Goal: Information Seeking & Learning: Check status

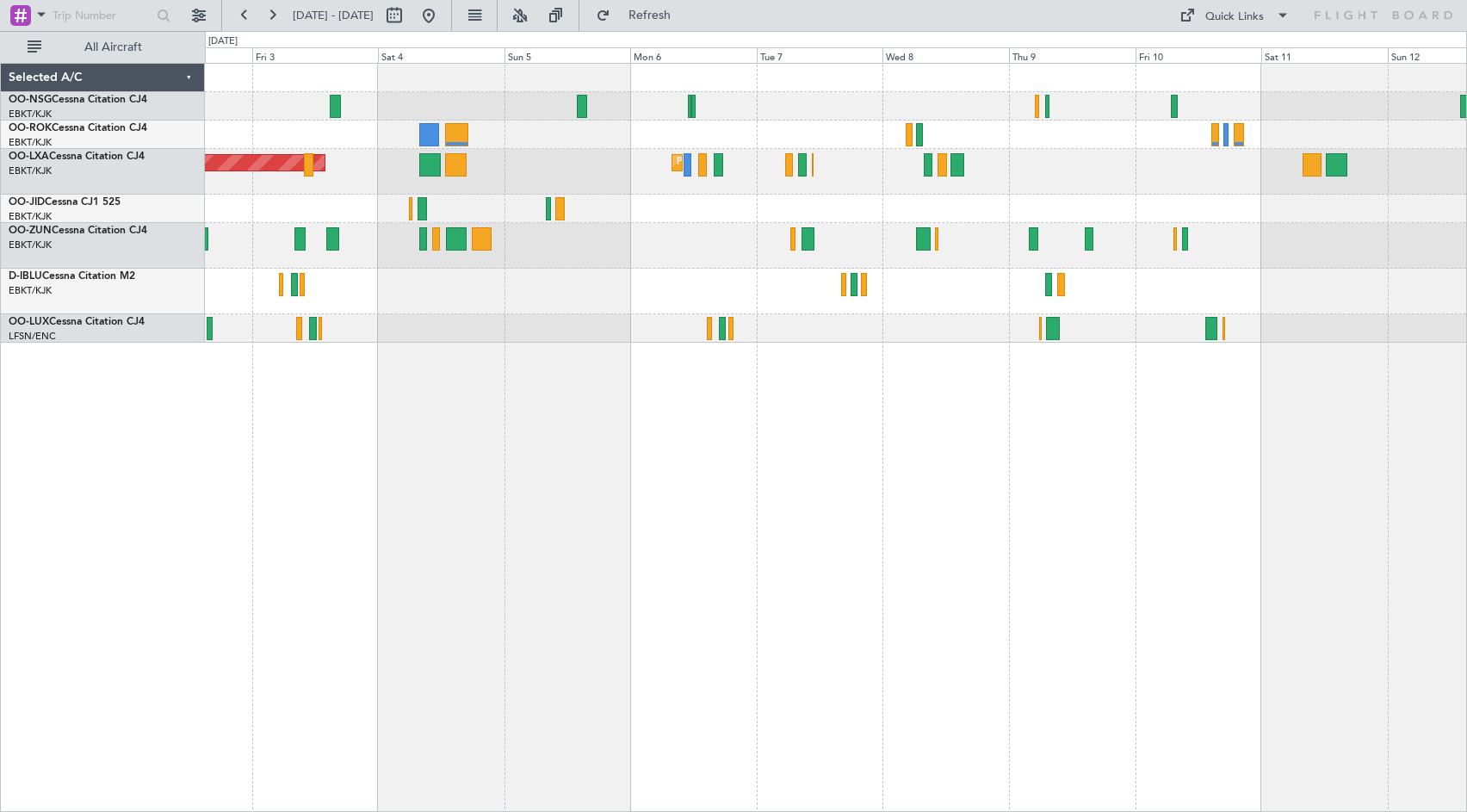
click at [726, 254] on div at bounding box center [836, 245] width 1261 height 45
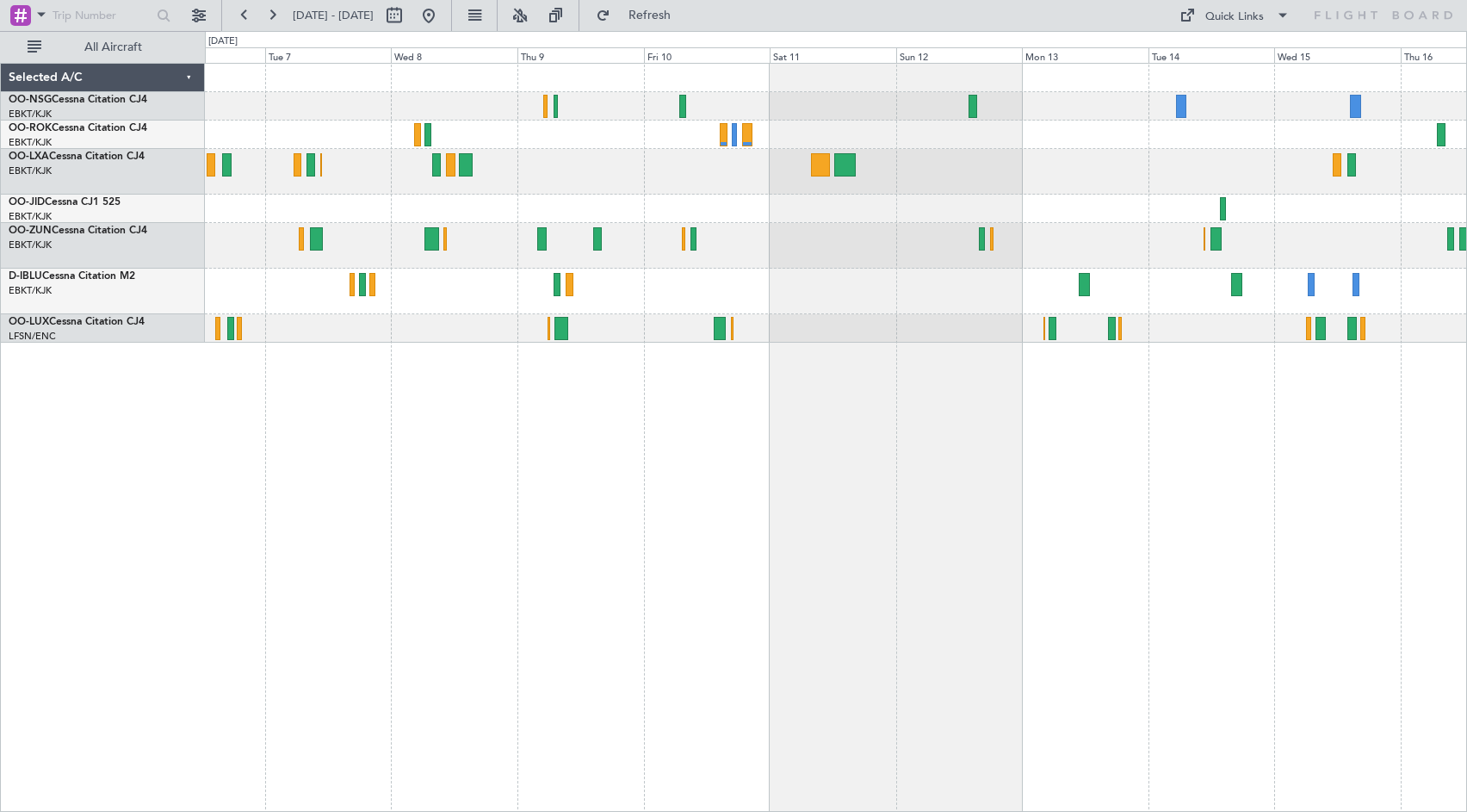
click at [734, 209] on div at bounding box center [836, 209] width 1261 height 29
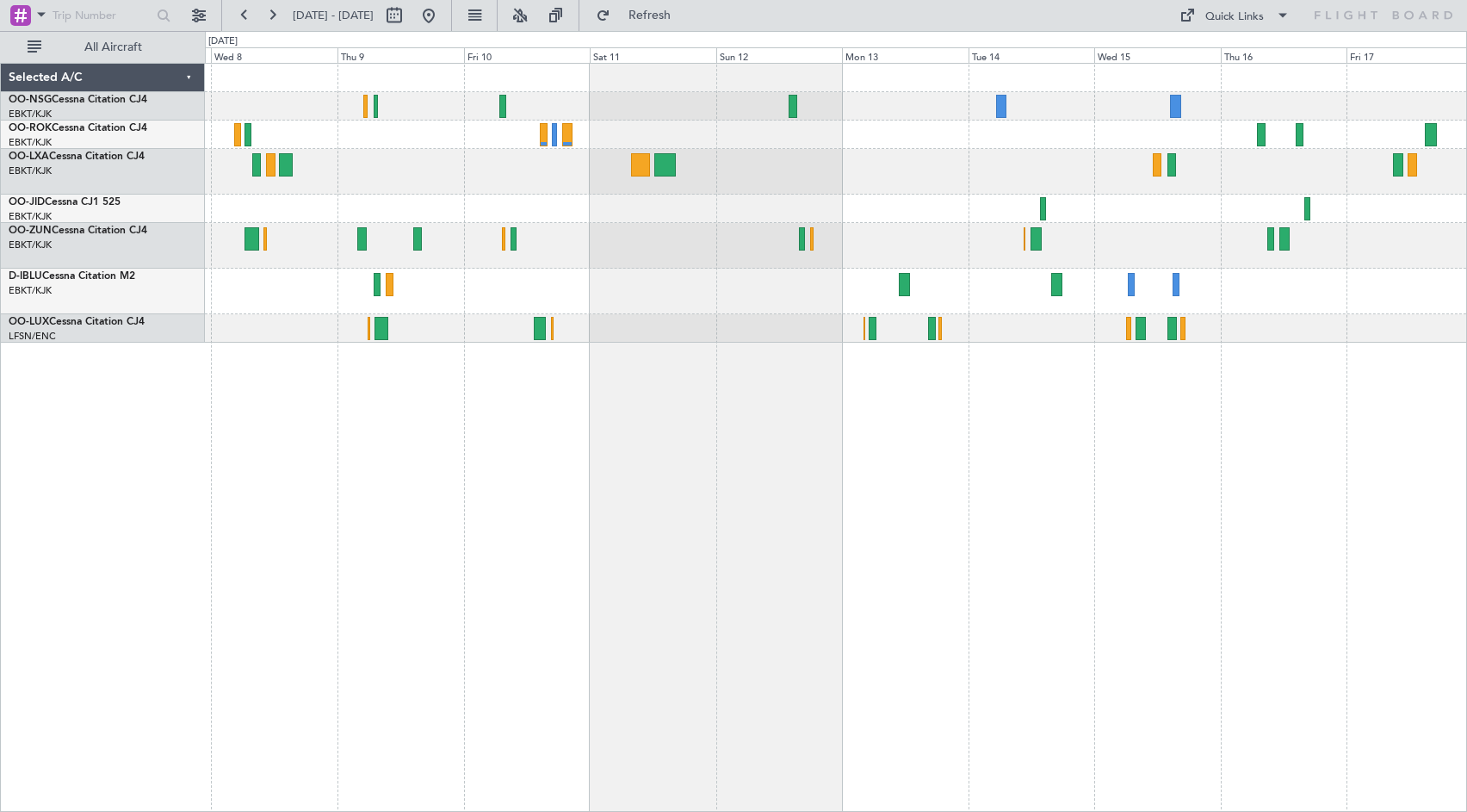
click at [1155, 244] on div at bounding box center [836, 245] width 1261 height 45
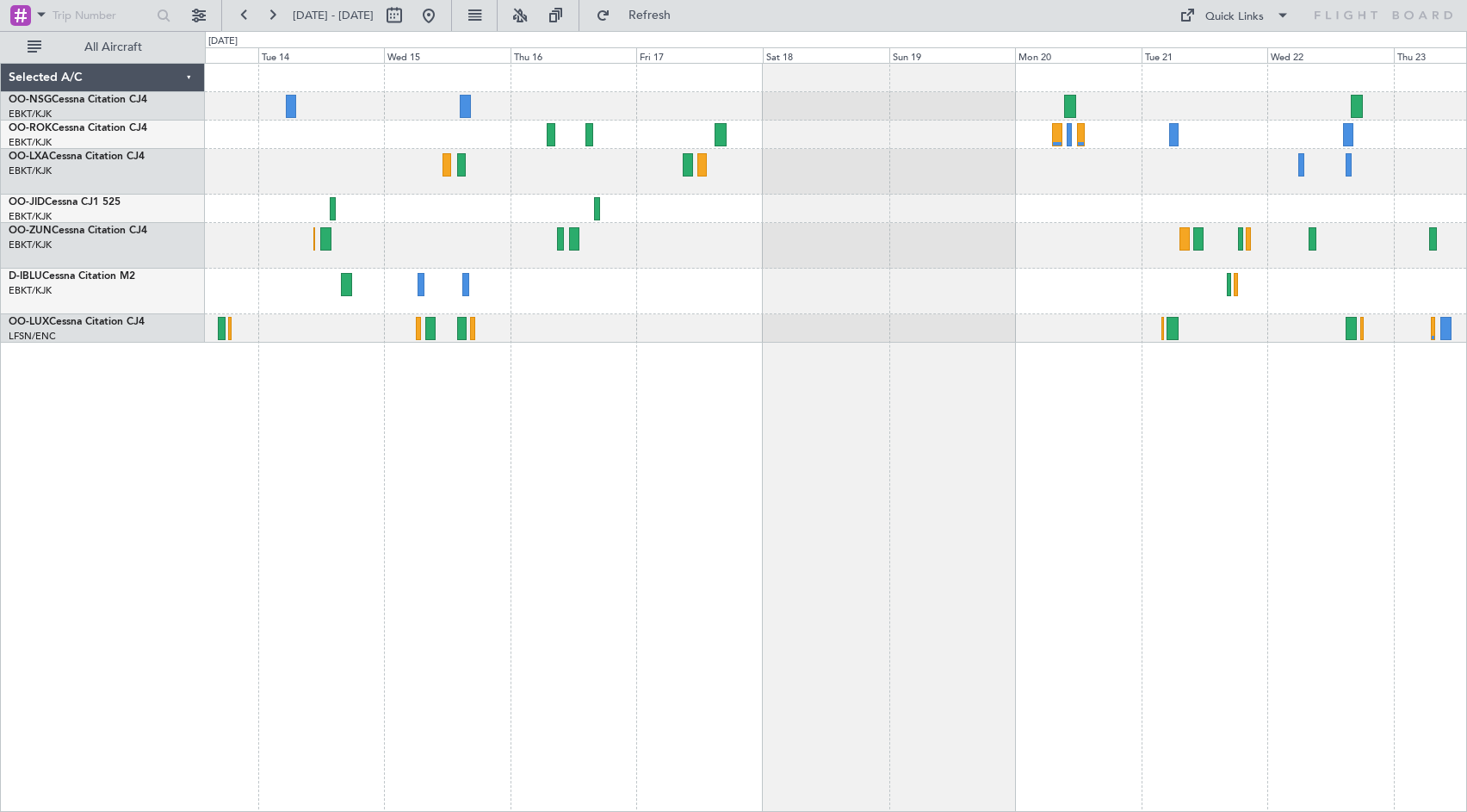
click at [715, 151] on div "No Crew No Crew" at bounding box center [836, 203] width 1261 height 279
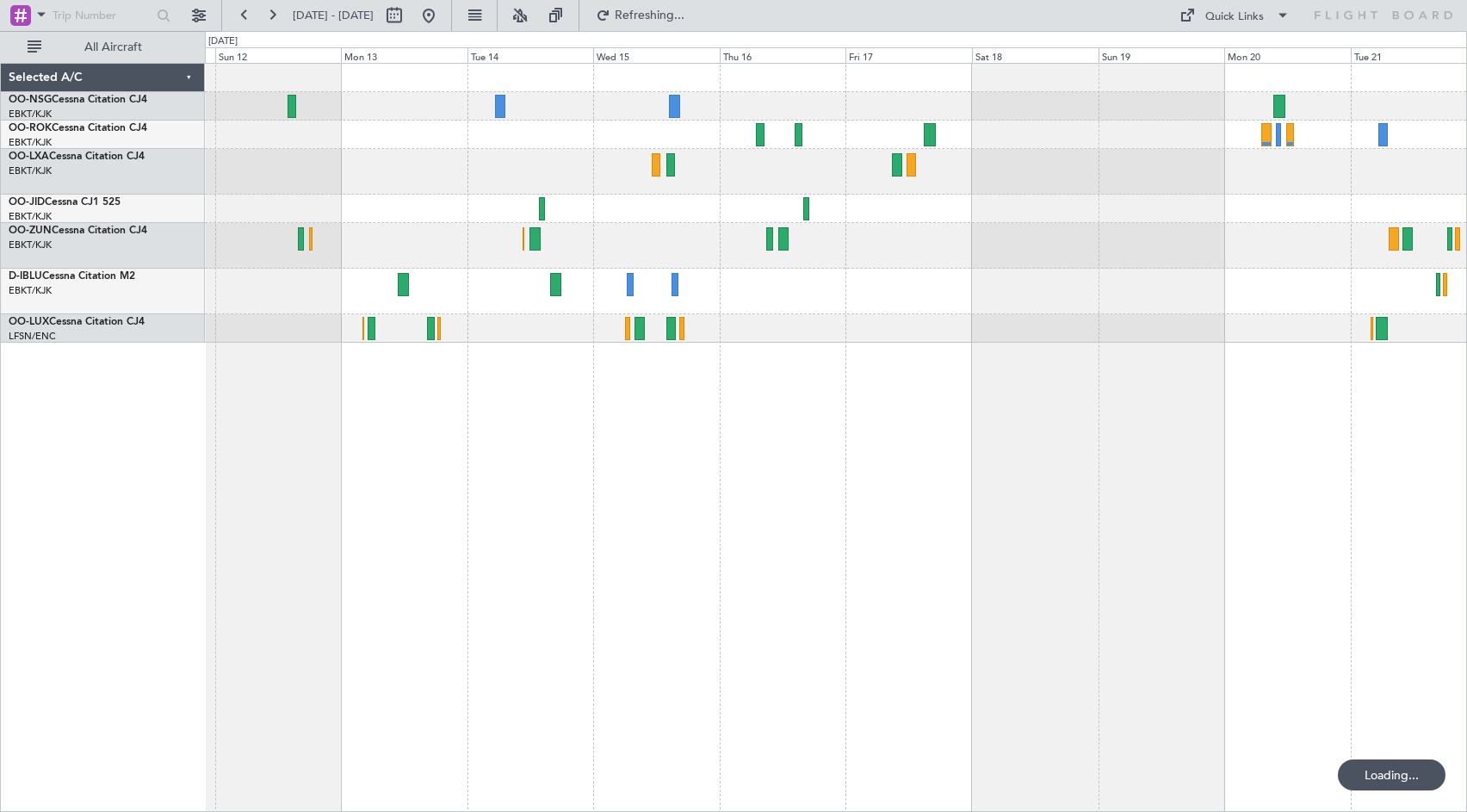
click at [1258, 321] on div "No Crew No Crew" at bounding box center [836, 203] width 1261 height 279
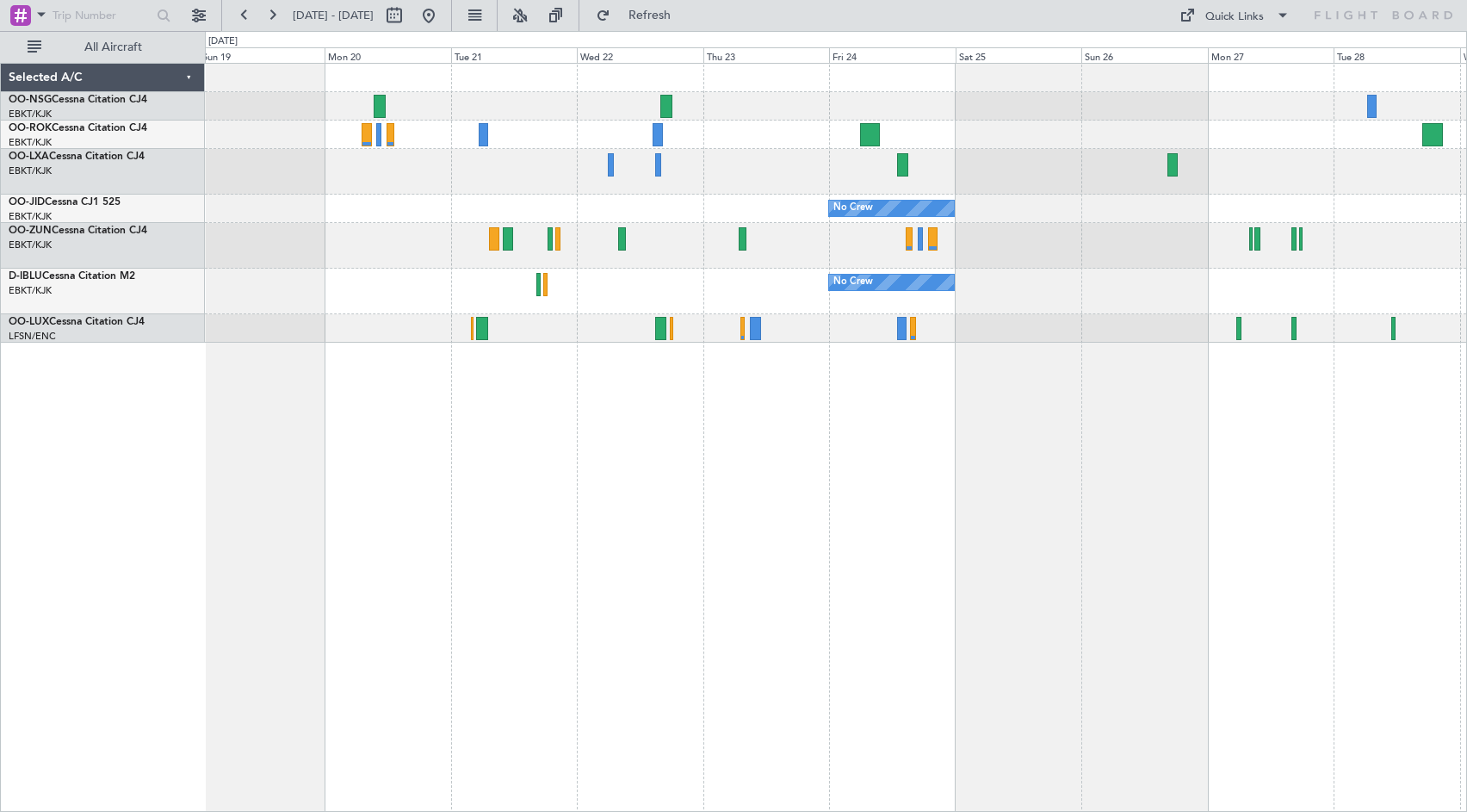
click at [424, 249] on div "No Crew No Crew Planned Maint [GEOGRAPHIC_DATA] ([GEOGRAPHIC_DATA])" at bounding box center [836, 203] width 1261 height 279
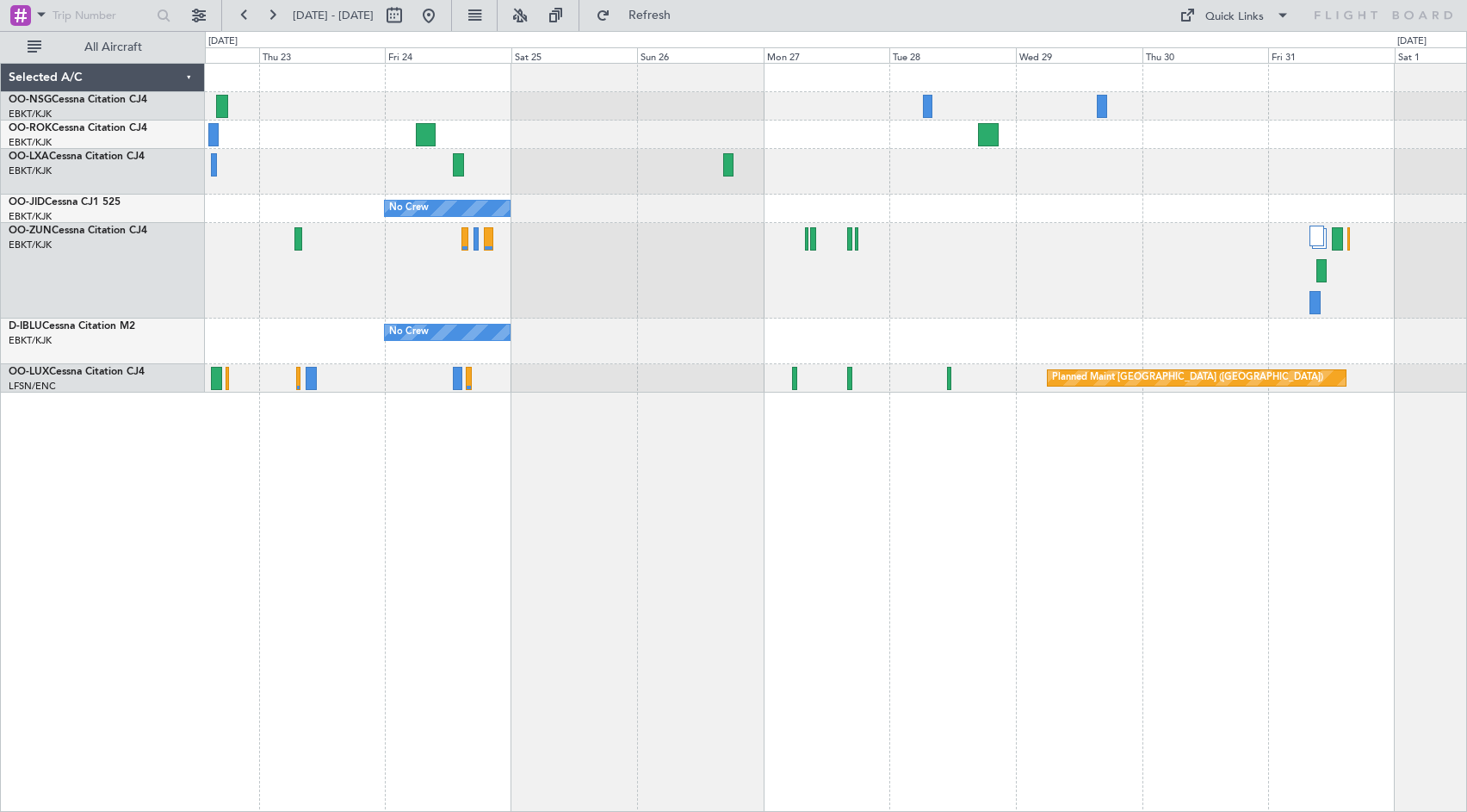
click at [919, 209] on div "No Crew No Crew Planned Maint [GEOGRAPHIC_DATA] ([GEOGRAPHIC_DATA])" at bounding box center [836, 228] width 1261 height 329
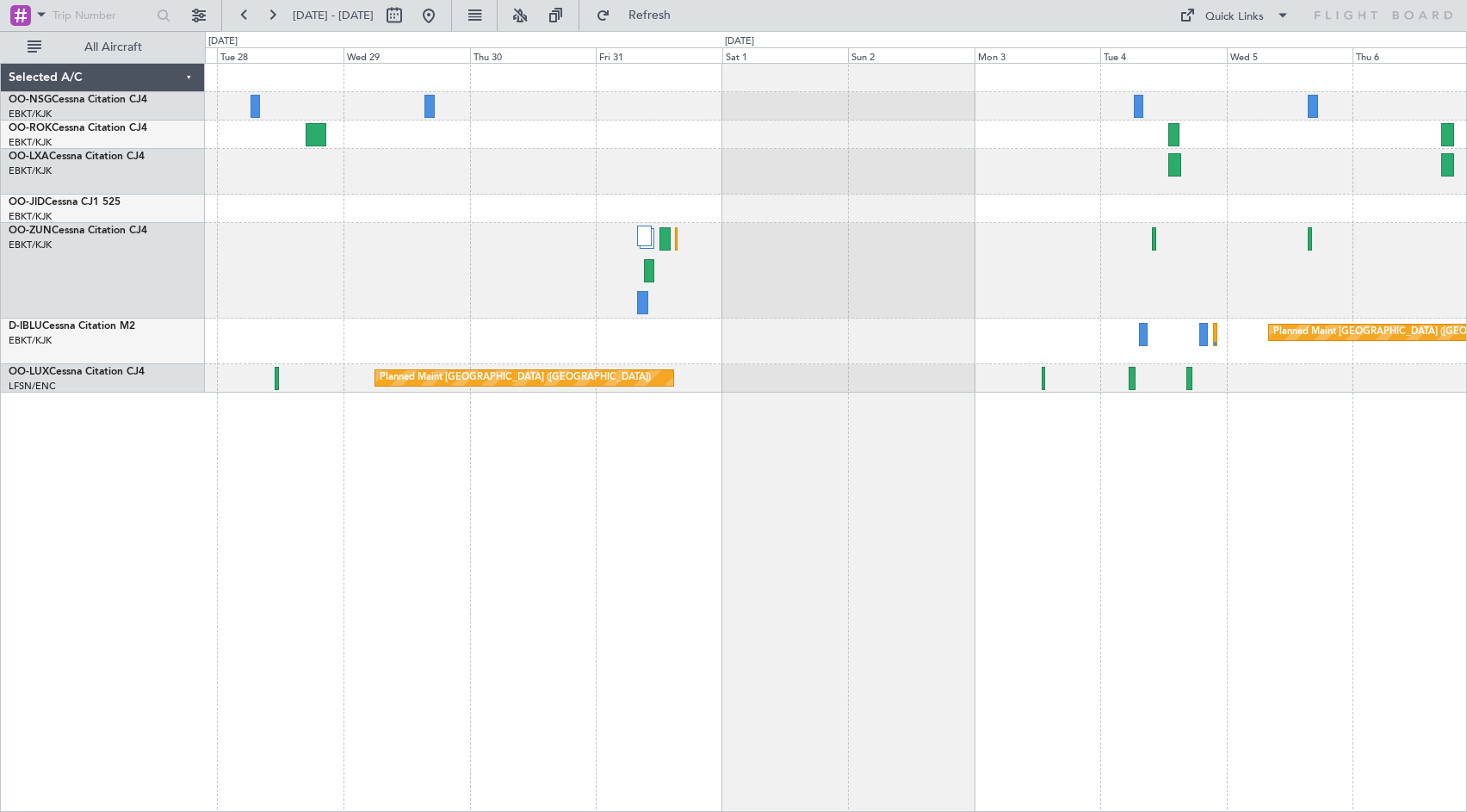
click at [434, 319] on div "Planned Maint Kortrijk-[GEOGRAPHIC_DATA] Planned Maint [GEOGRAPHIC_DATA] ([GEOG…" at bounding box center [836, 228] width 1261 height 329
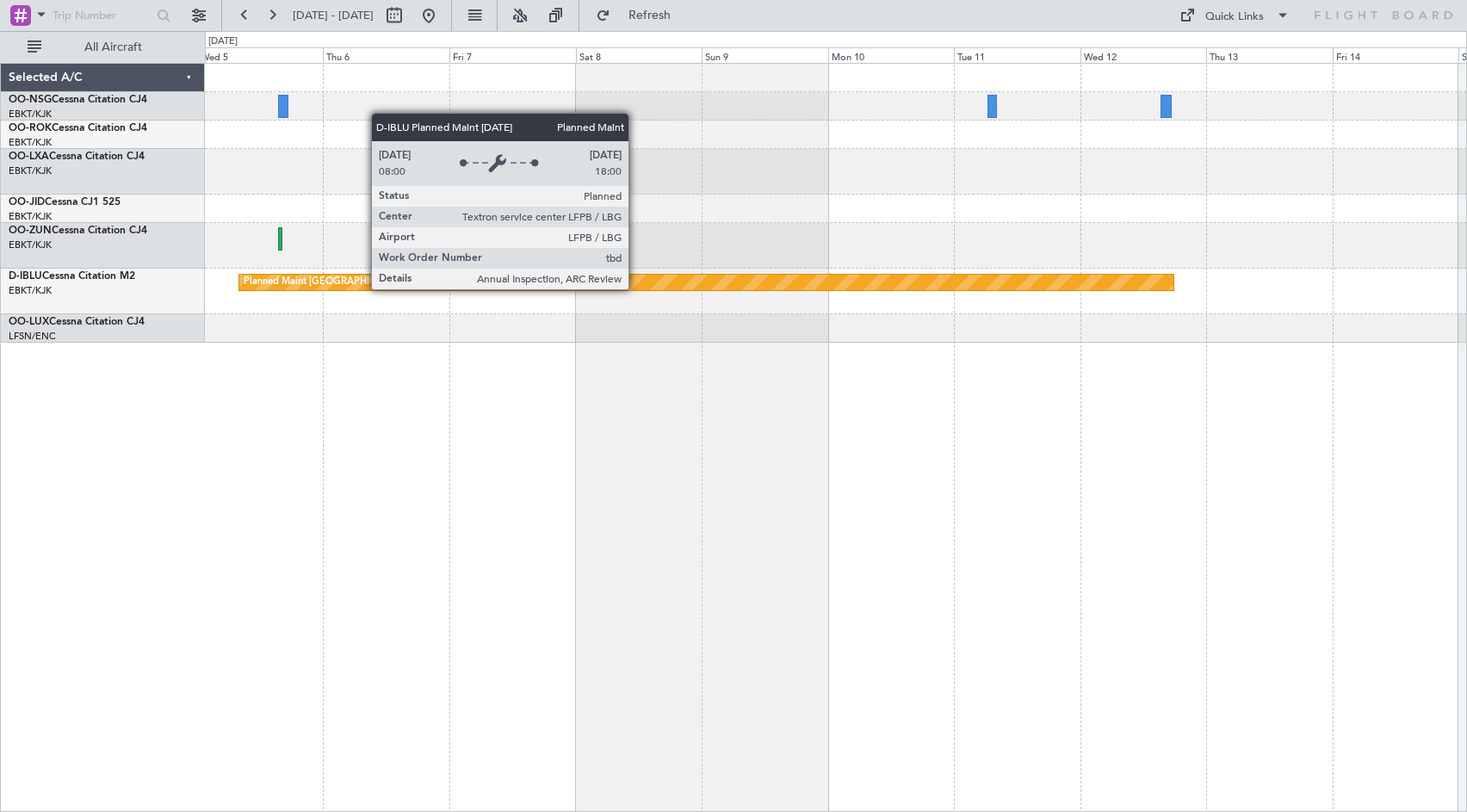
click at [383, 284] on div "Planned Maint Kortrijk-[GEOGRAPHIC_DATA] Planned Maint [GEOGRAPHIC_DATA] ([GEOG…" at bounding box center [836, 203] width 1261 height 279
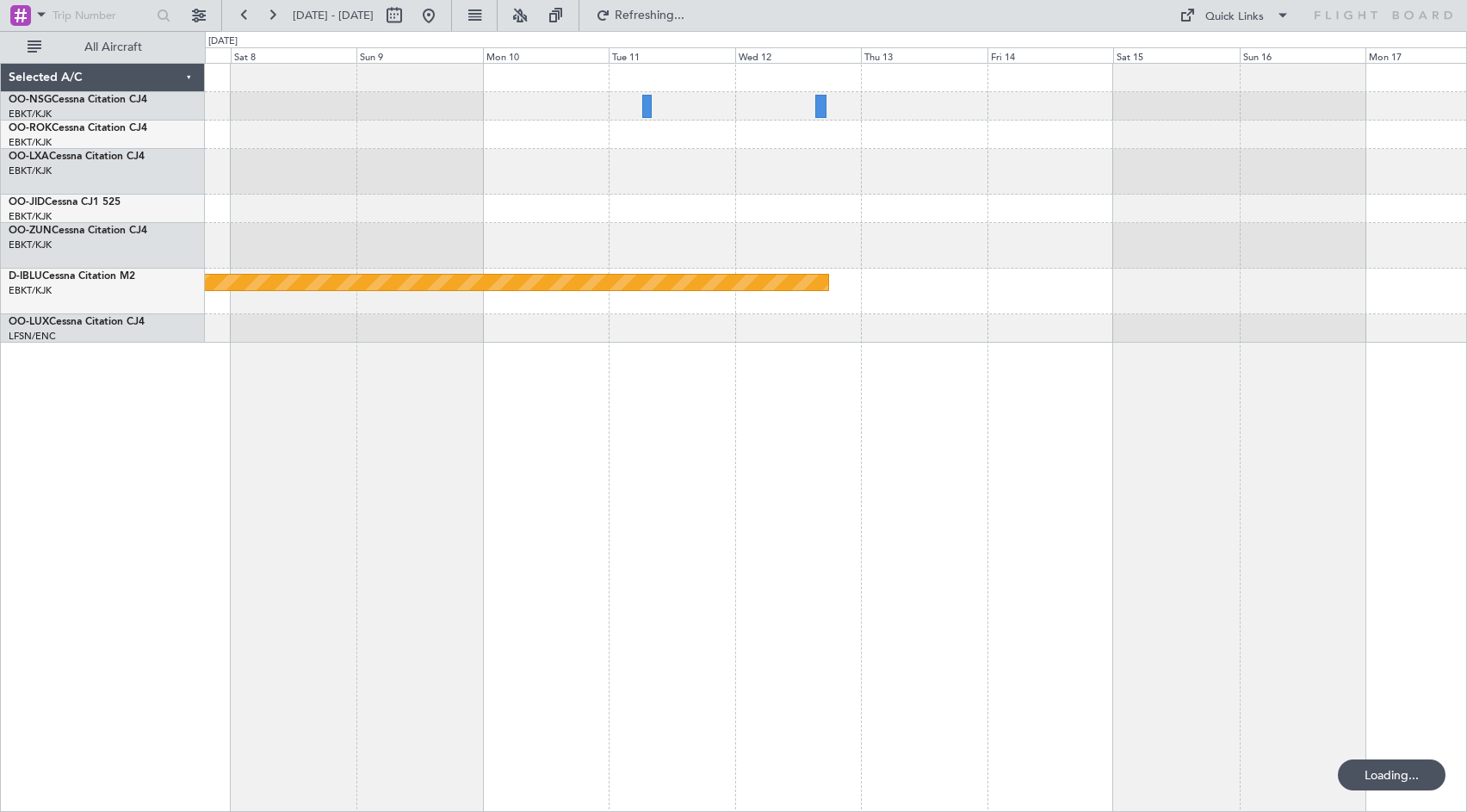
click at [833, 233] on div at bounding box center [836, 245] width 1261 height 45
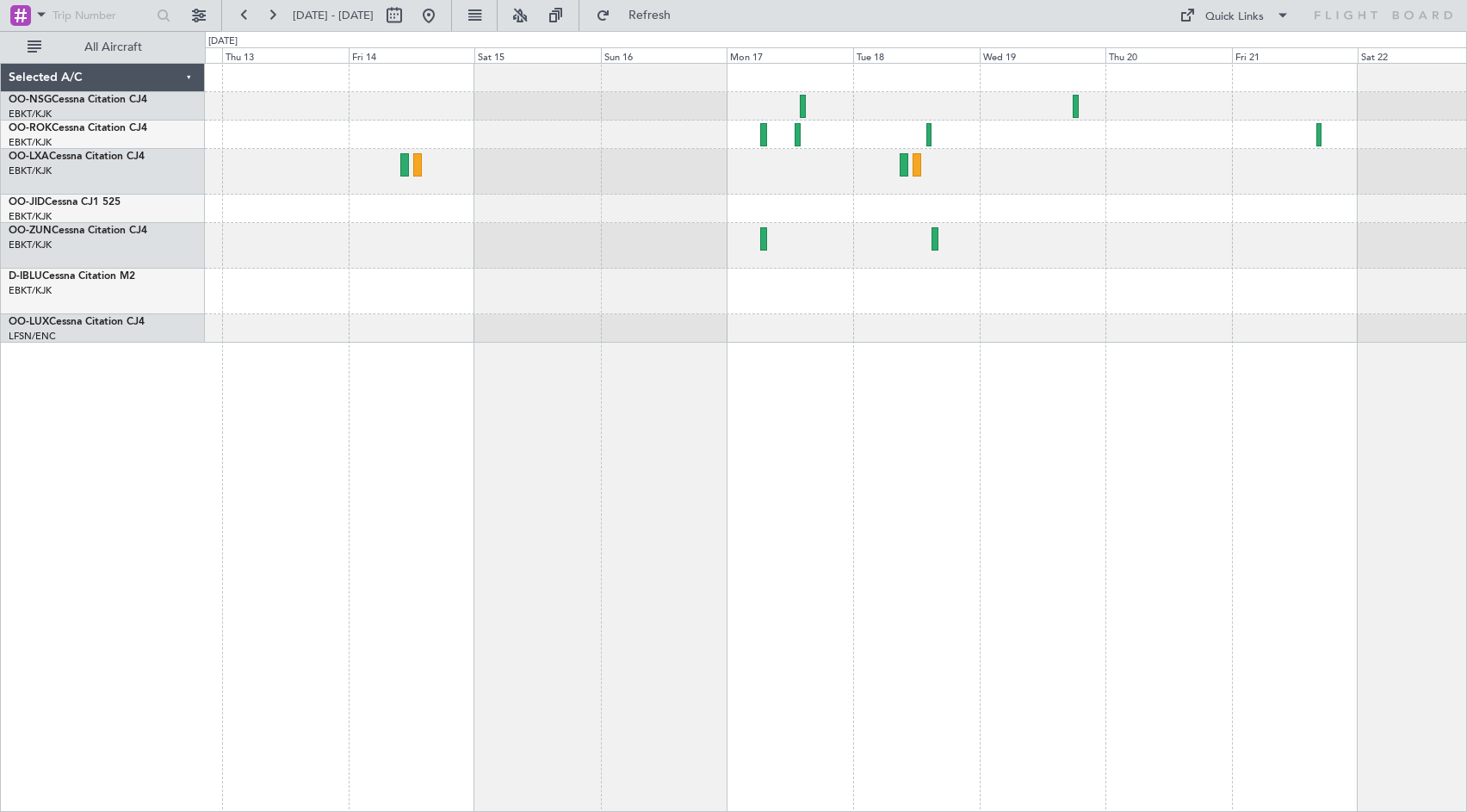
click at [803, 192] on div at bounding box center [836, 172] width 1261 height 45
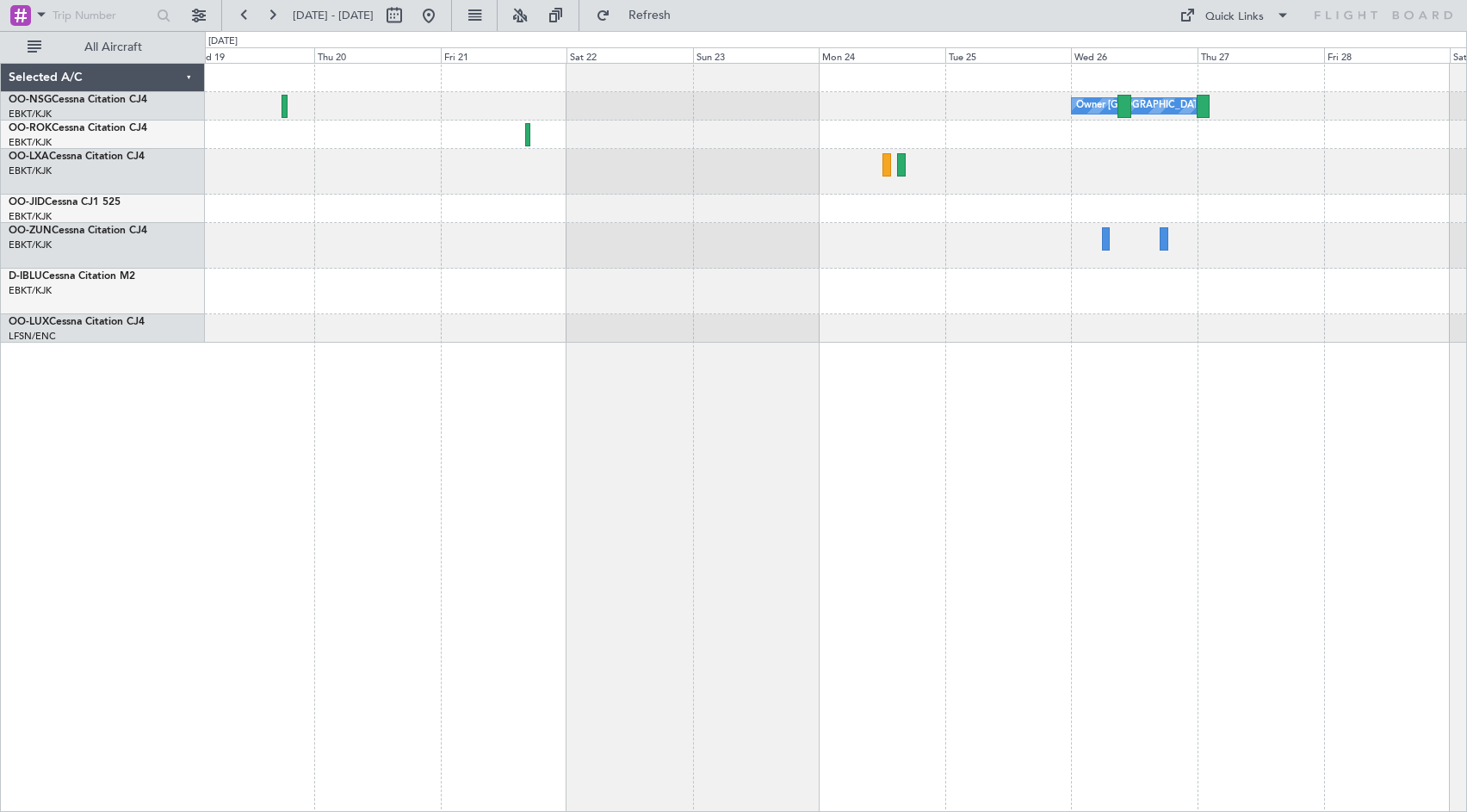
click at [564, 227] on div at bounding box center [836, 245] width 1261 height 45
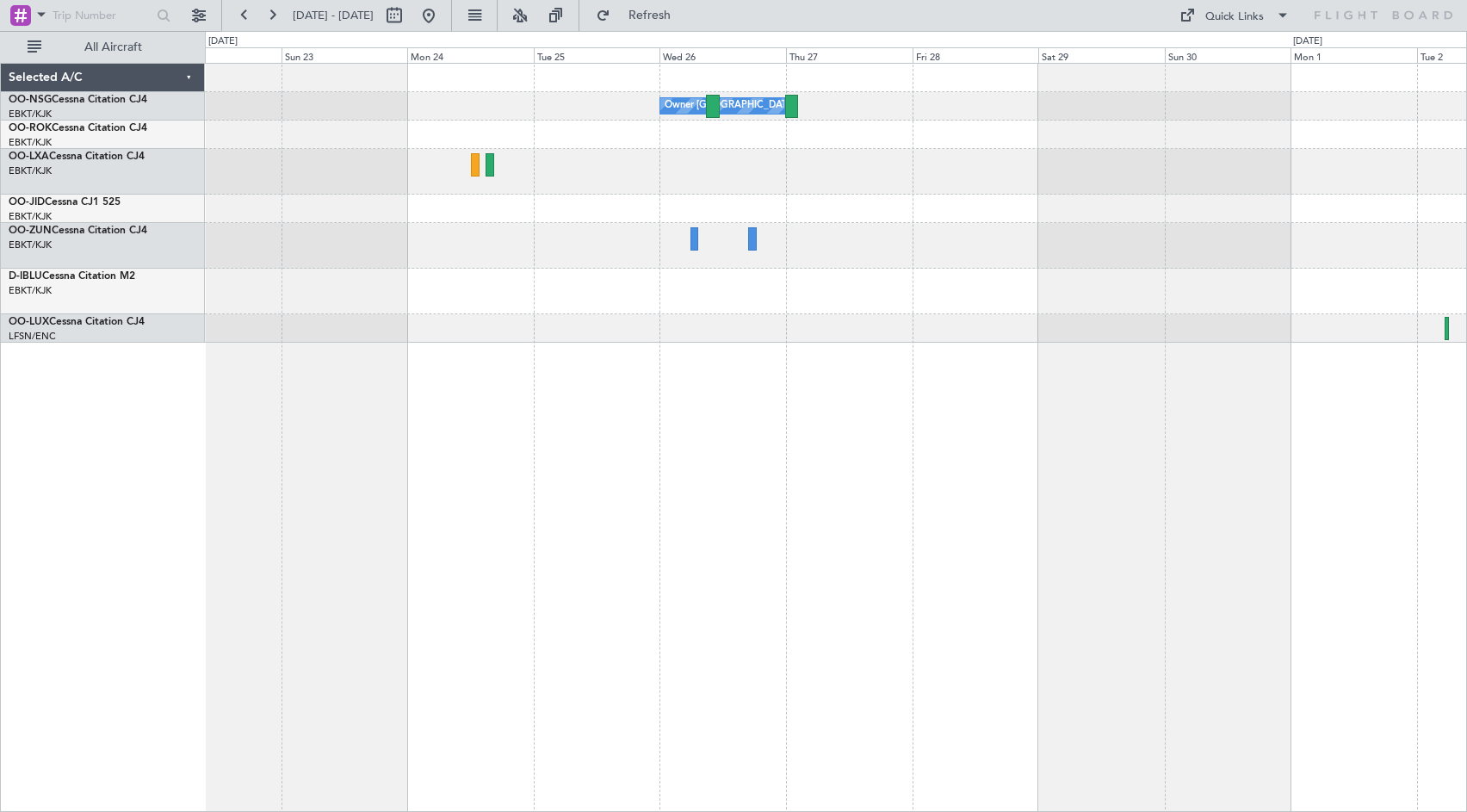
click at [626, 194] on div at bounding box center [836, 172] width 1261 height 45
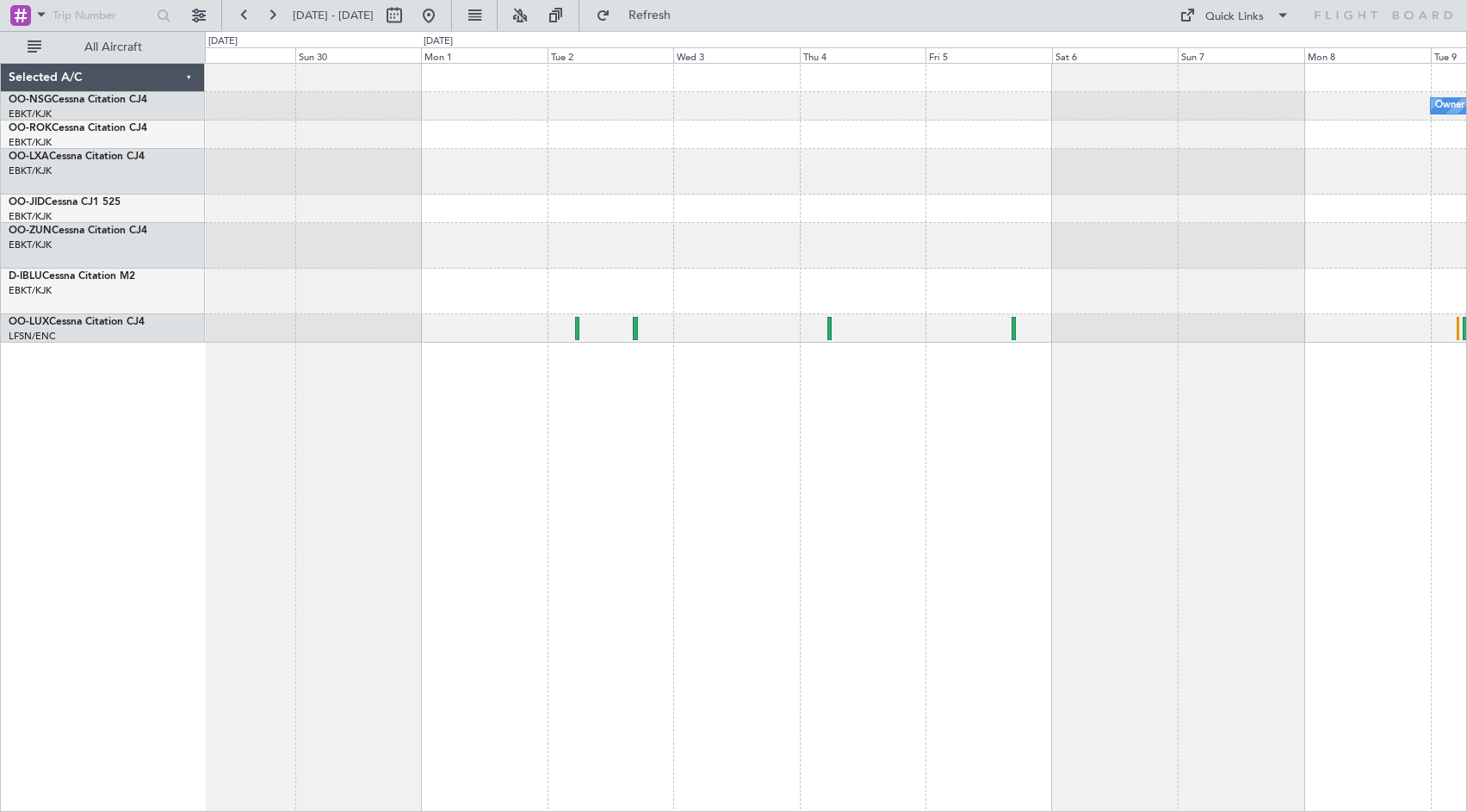
click at [295, 179] on div at bounding box center [836, 172] width 1261 height 45
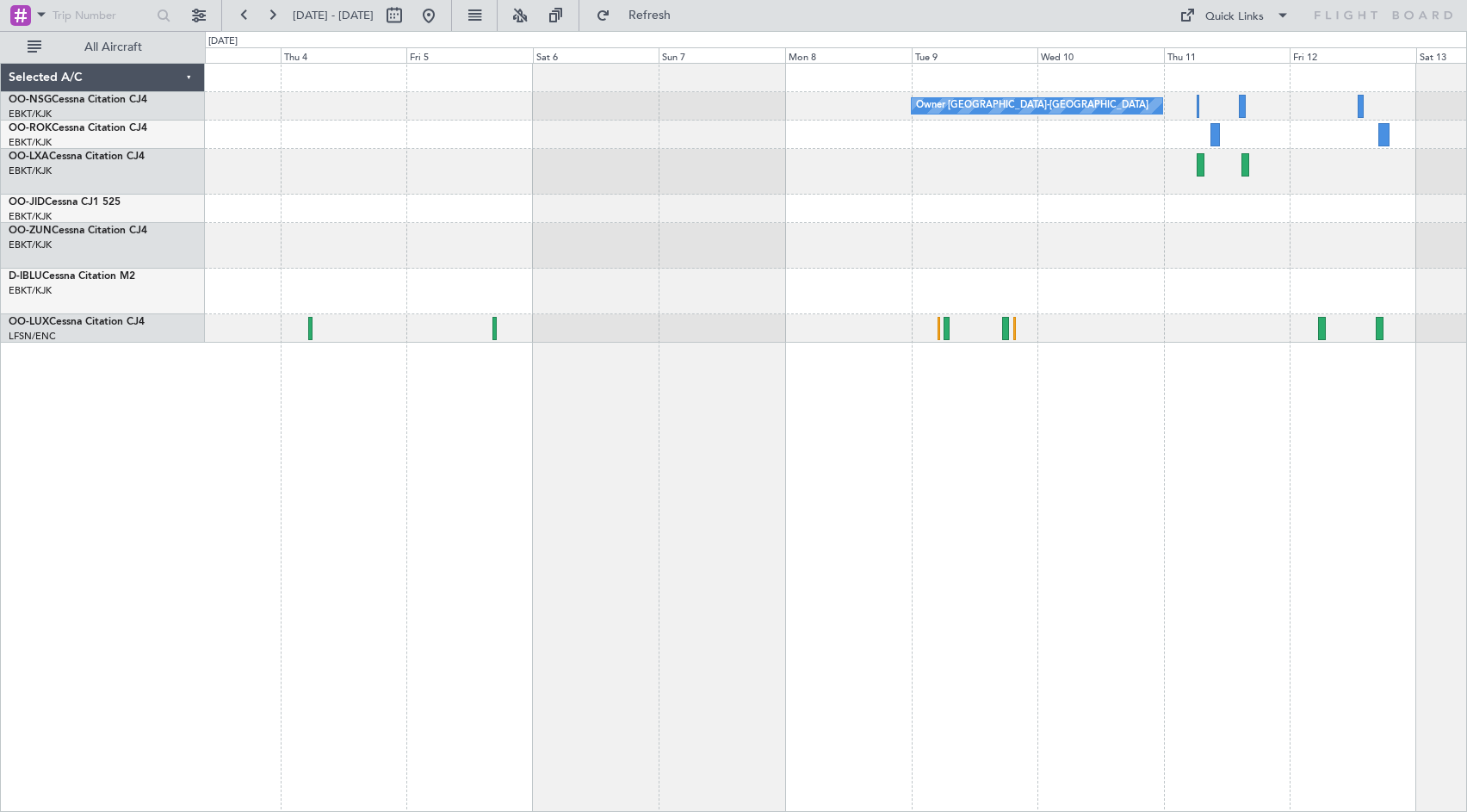
click at [314, 219] on div "Owner [GEOGRAPHIC_DATA]-[GEOGRAPHIC_DATA] Planned Maint [GEOGRAPHIC_DATA]-[GEOG…" at bounding box center [836, 203] width 1261 height 279
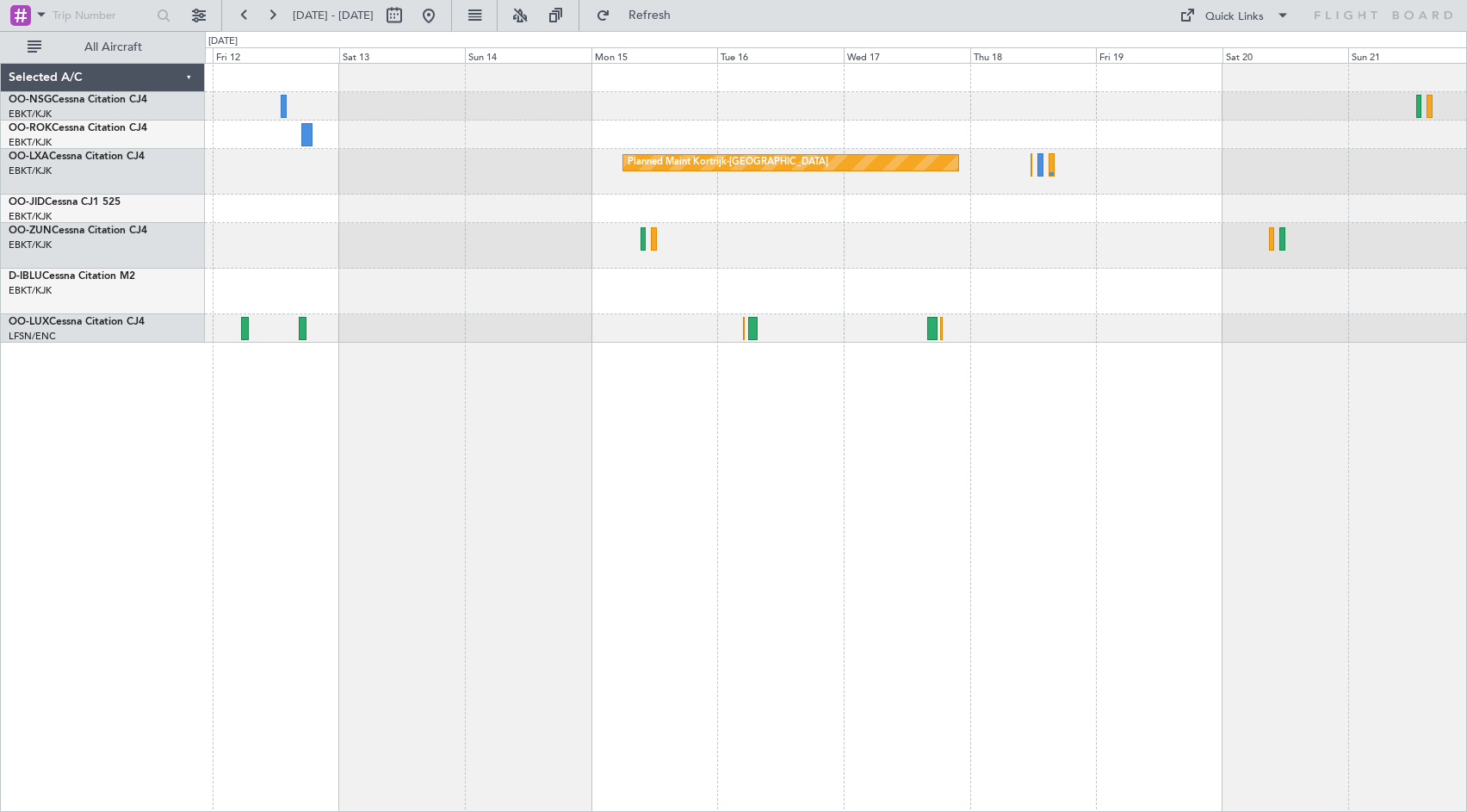
click at [323, 230] on div at bounding box center [836, 245] width 1261 height 45
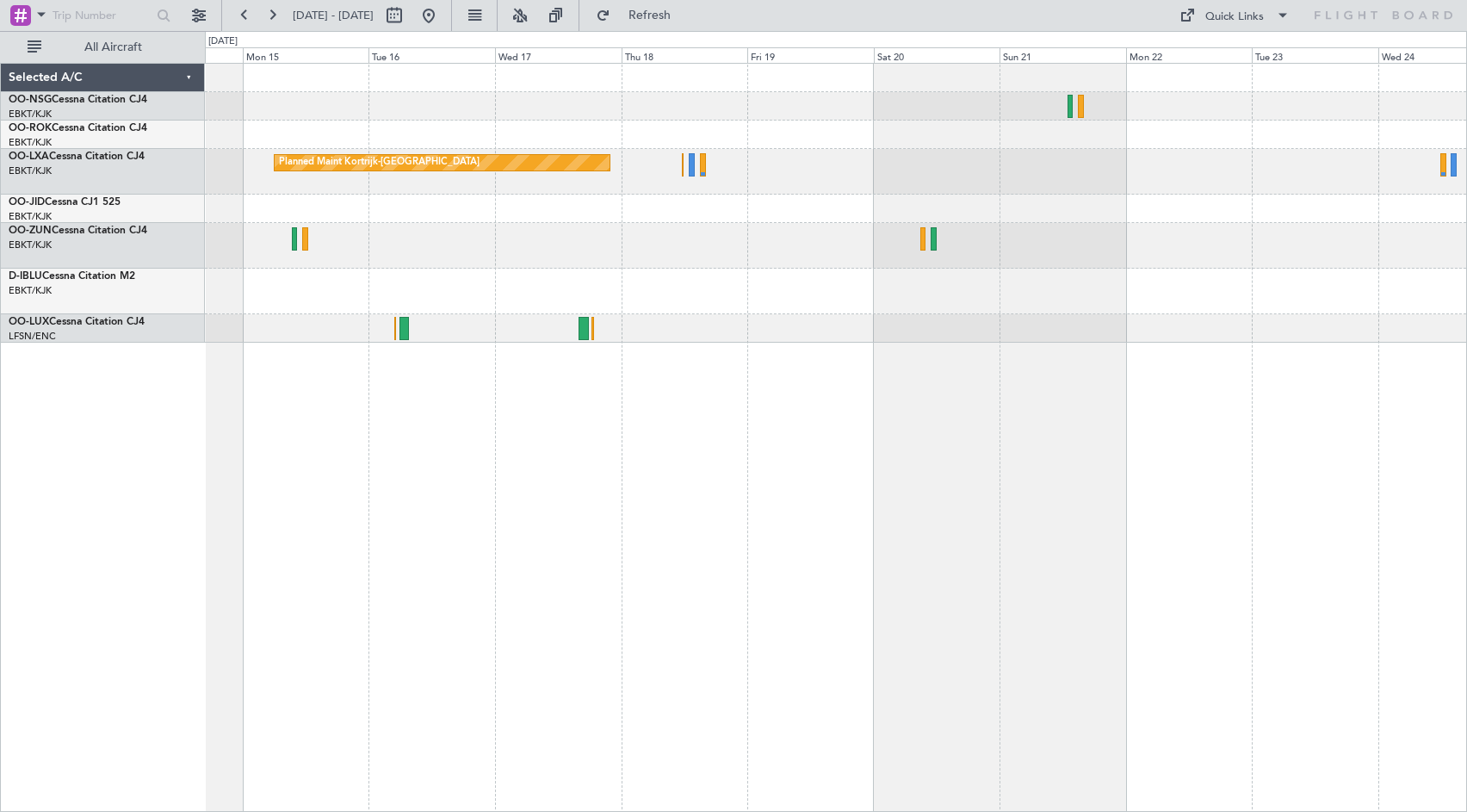
click at [668, 237] on div "Planned Maint Kortrijk-[GEOGRAPHIC_DATA]" at bounding box center [836, 203] width 1261 height 279
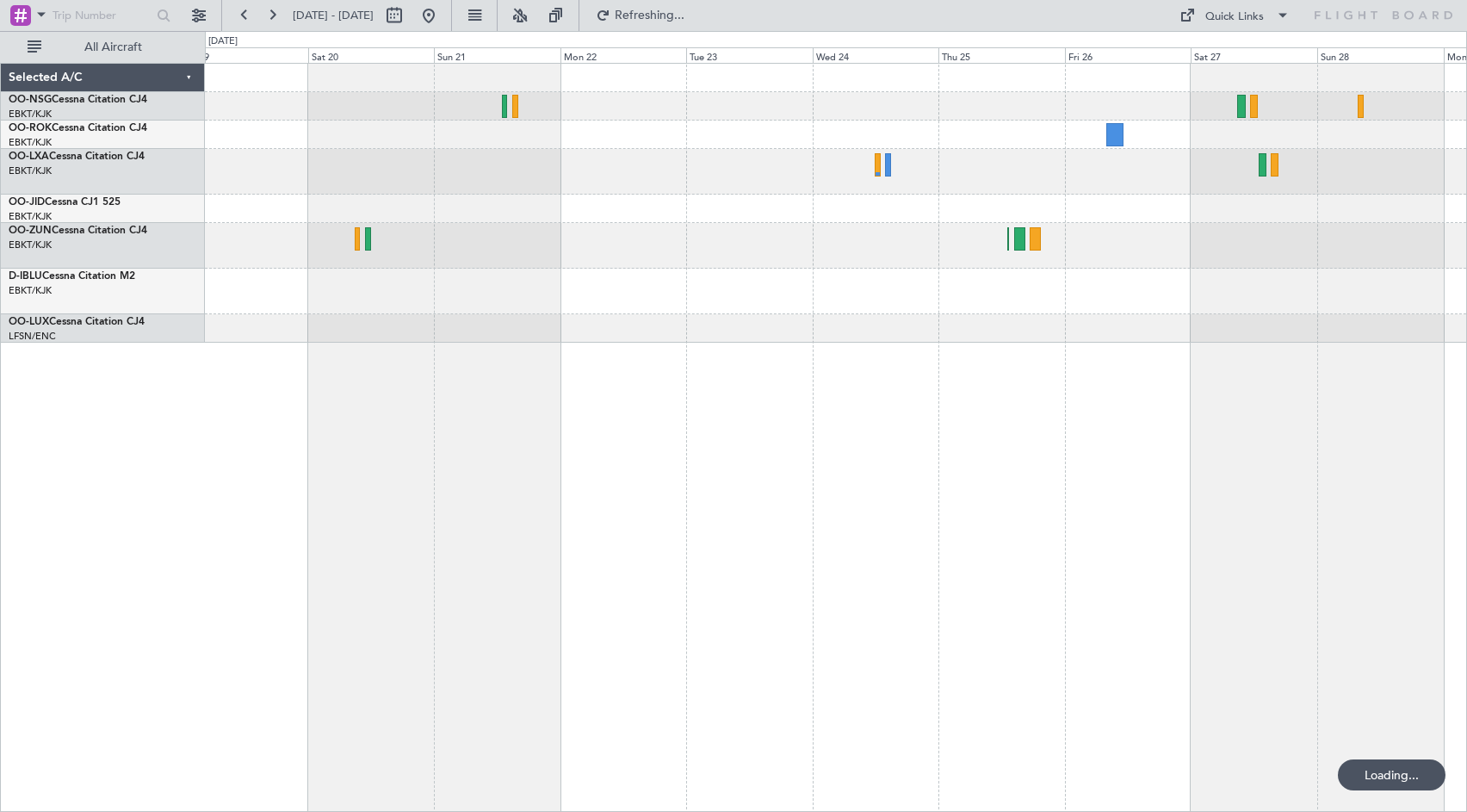
click at [548, 208] on div at bounding box center [836, 209] width 1261 height 29
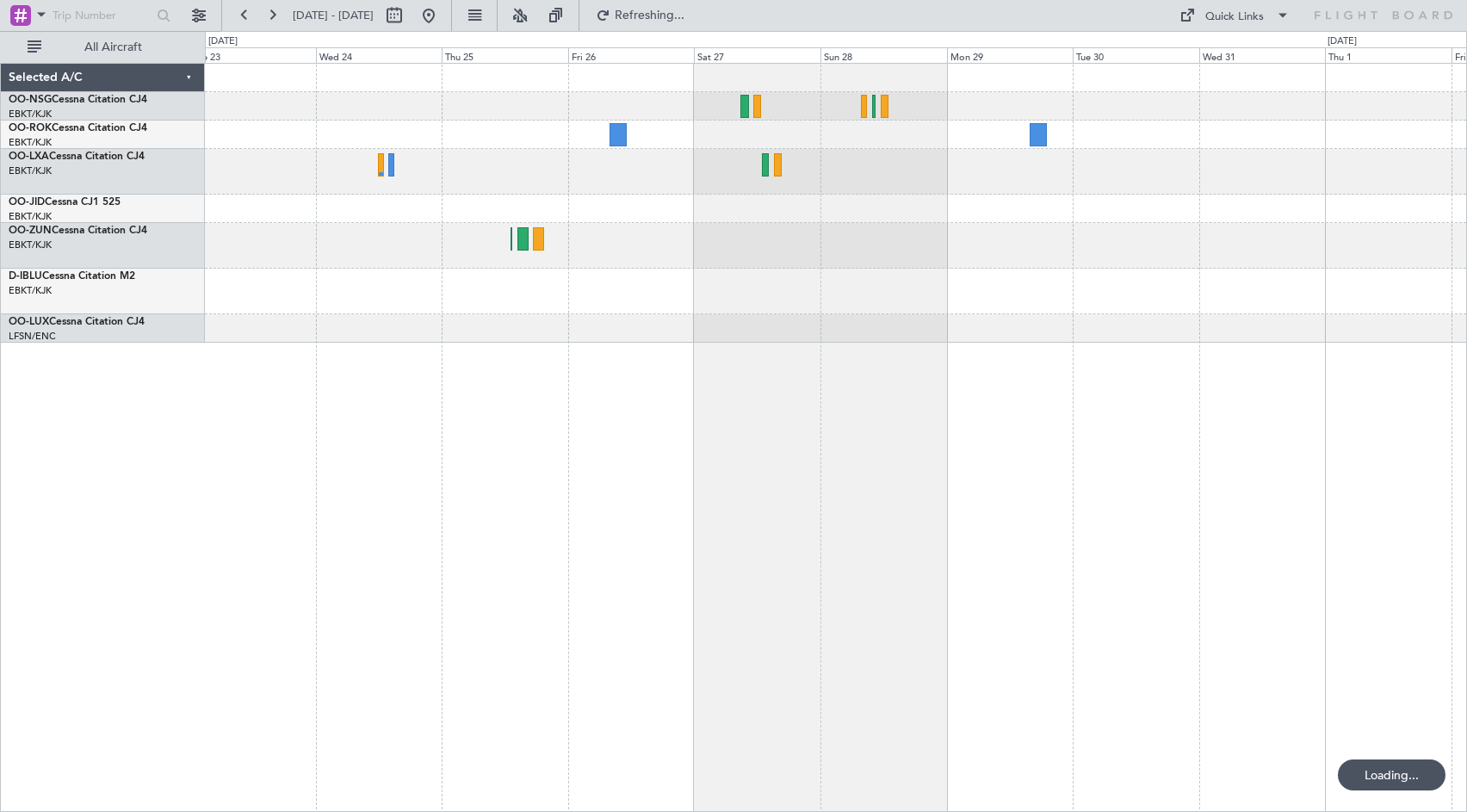
click at [548, 211] on div at bounding box center [836, 209] width 1261 height 29
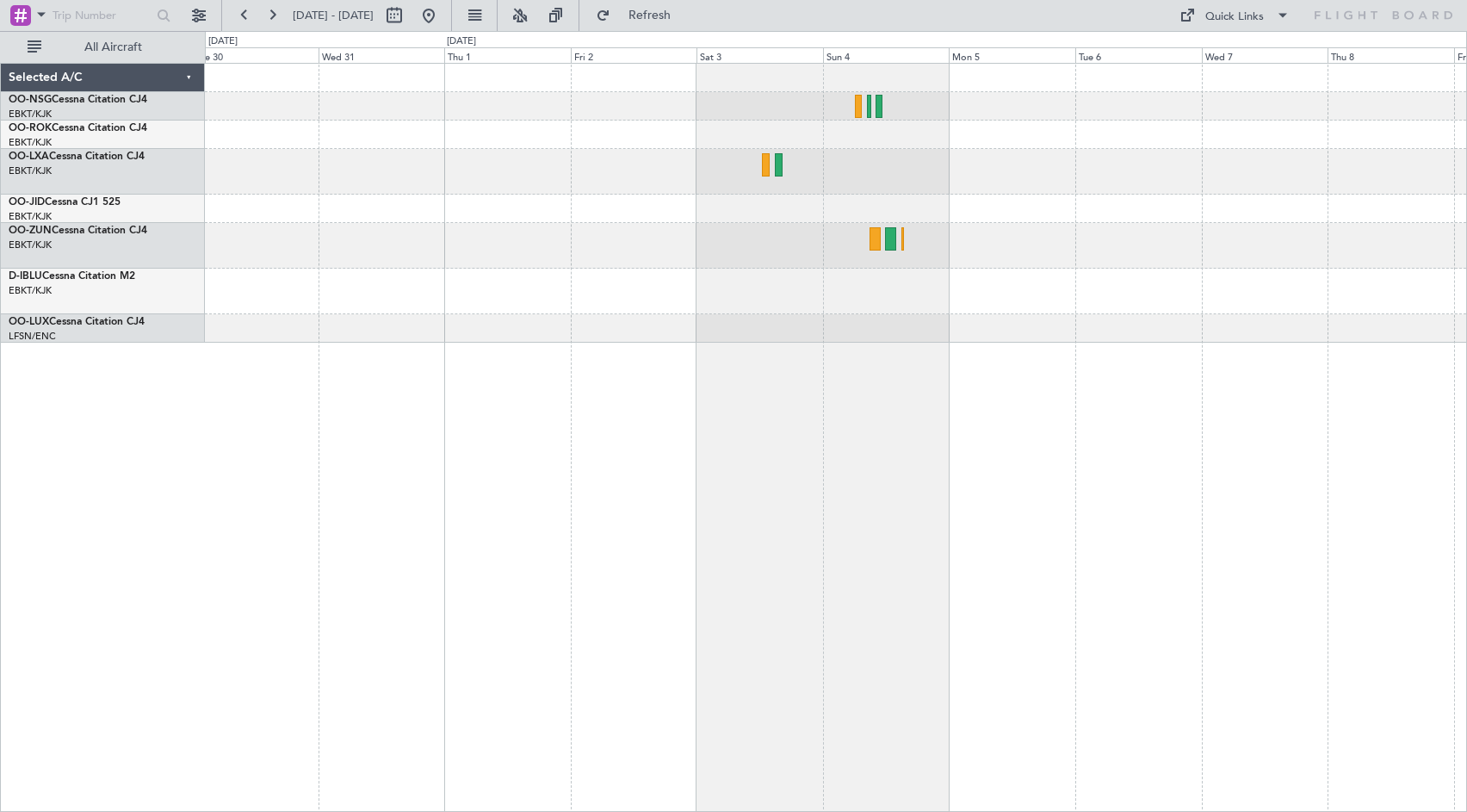
click at [233, 254] on div at bounding box center [836, 203] width 1261 height 279
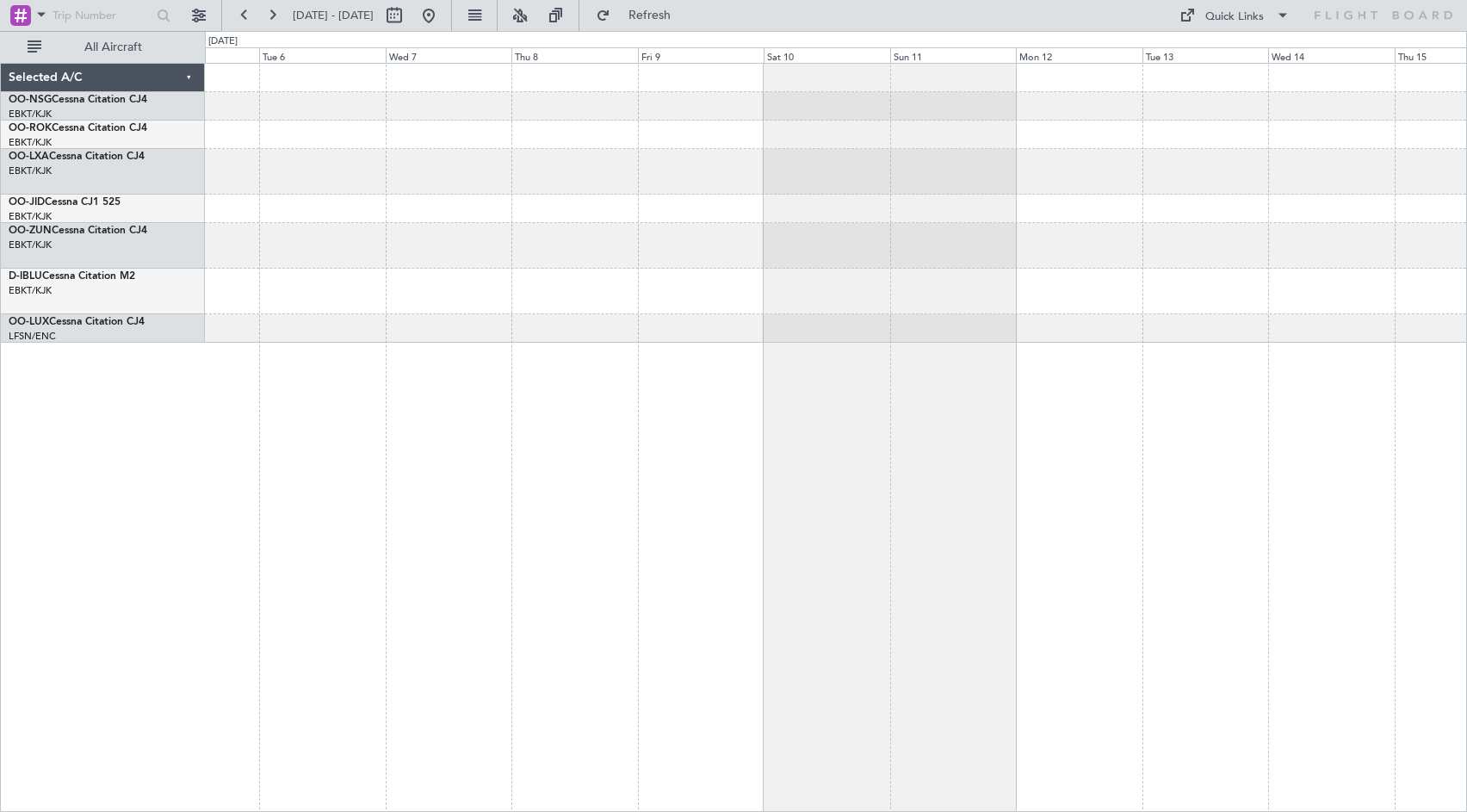
click at [338, 172] on div at bounding box center [836, 203] width 1261 height 279
